Goal: Navigation & Orientation: Find specific page/section

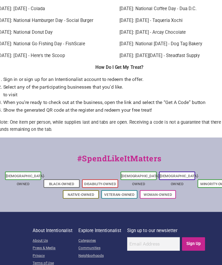
scroll to position [771, 0]
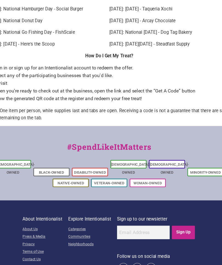
click at [168, 212] on input "Sign Up" at bounding box center [178, 218] width 21 height 12
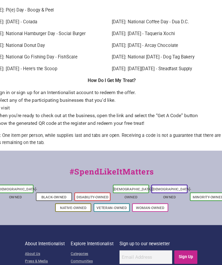
scroll to position [753, 0]
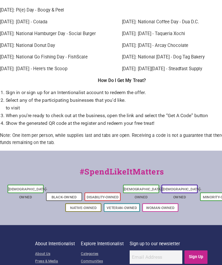
click at [102, 244] on link "Neighborhoods" at bounding box center [93, 247] width 39 height 7
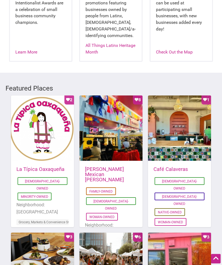
scroll to position [250, 0]
click at [37, 112] on div "Favorite Count 2" at bounding box center [42, 129] width 63 height 66
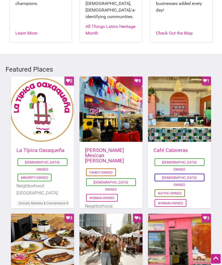
click at [107, 94] on div "Favorite Count 8" at bounding box center [111, 110] width 63 height 66
click at [184, 103] on div "Favorite Count 1" at bounding box center [179, 110] width 63 height 66
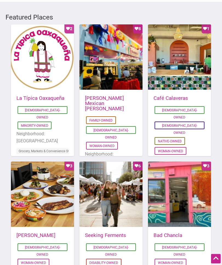
scroll to position [321, 0]
click at [41, 190] on div "Favorite Count 3" at bounding box center [42, 195] width 63 height 66
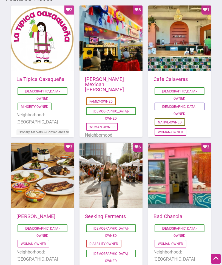
click at [114, 154] on div "Favorite Count 6" at bounding box center [111, 176] width 63 height 66
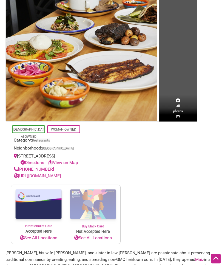
scroll to position [83, 0]
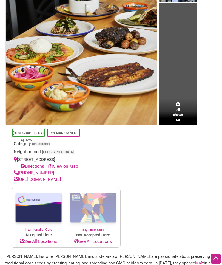
click at [43, 240] on link "See All Locations" at bounding box center [38, 241] width 55 height 7
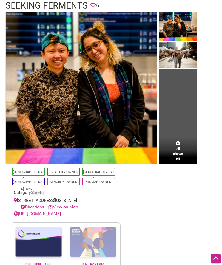
scroll to position [33, 0]
